Goal: Find specific page/section: Find specific page/section

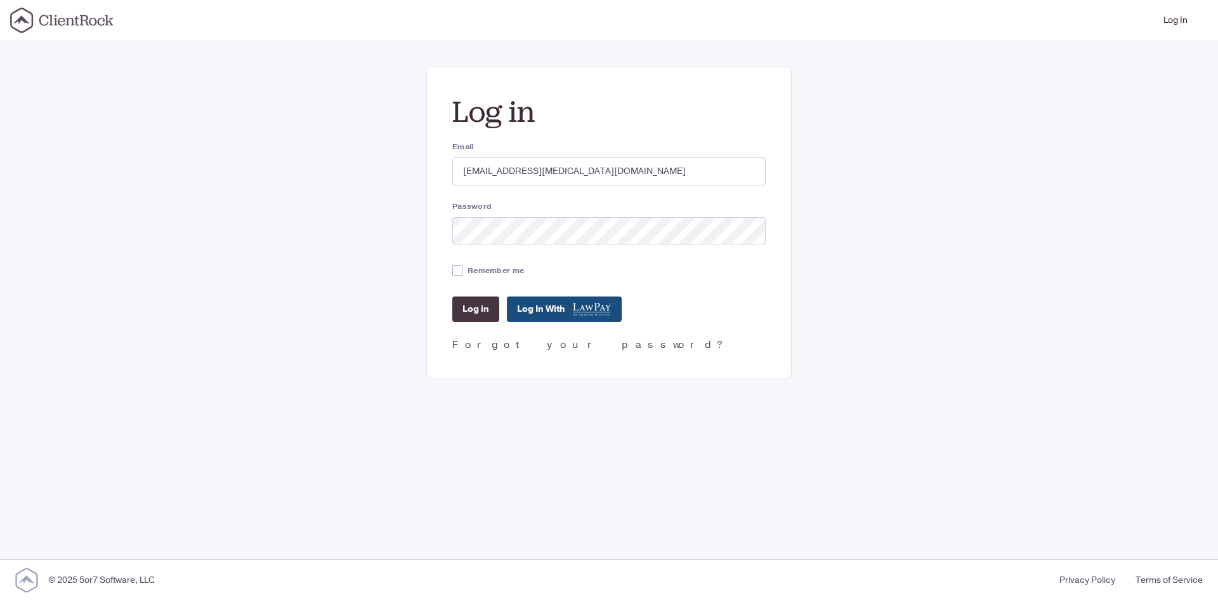
click at [478, 313] on input "Log in" at bounding box center [475, 308] width 47 height 25
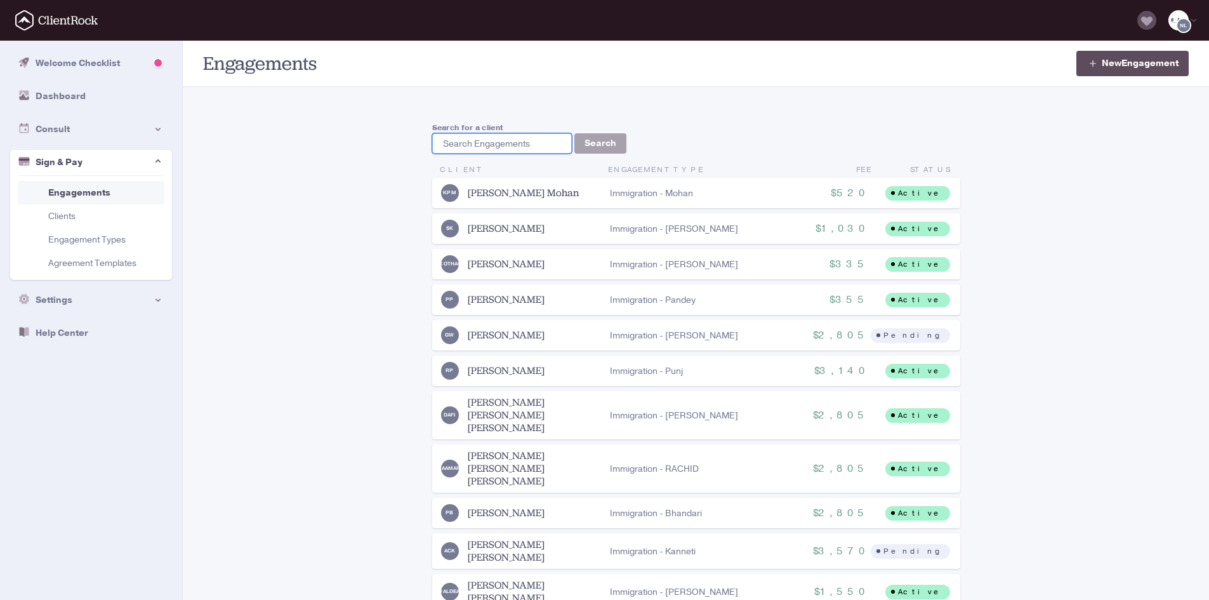
click at [463, 145] on input "search" at bounding box center [502, 143] width 140 height 20
paste input "[EMAIL_ADDRESS][DOMAIN_NAME]"
type input "[EMAIL_ADDRESS][DOMAIN_NAME]"
click at [590, 142] on button "Search" at bounding box center [600, 143] width 52 height 20
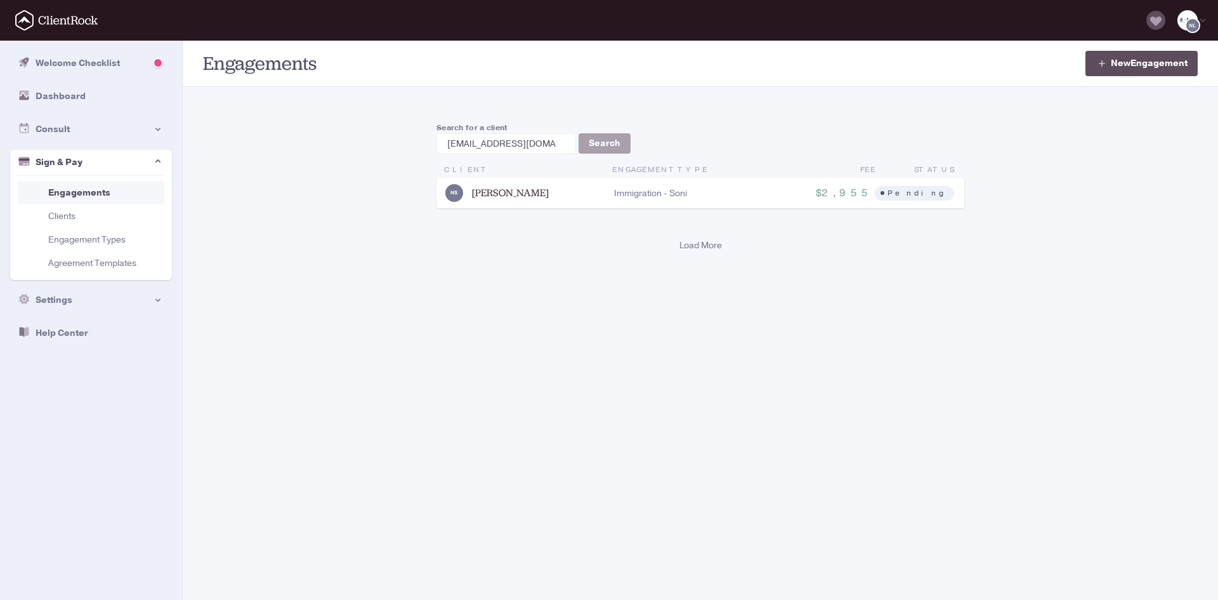
click at [517, 194] on link "[PERSON_NAME]" at bounding box center [510, 193] width 77 height 13
